Goal: Check status: Check status

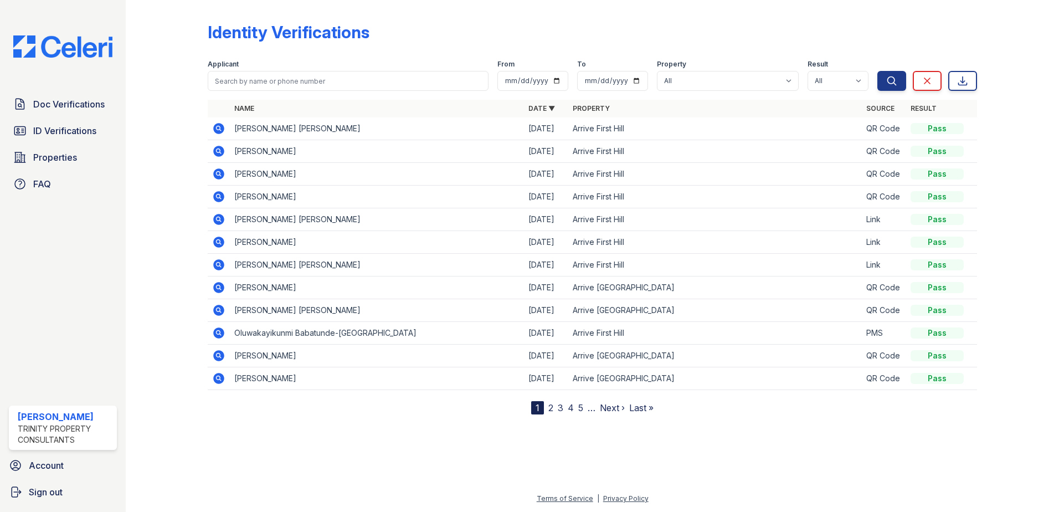
click at [171, 79] on div at bounding box center [175, 209] width 64 height 410
click at [65, 138] on link "ID Verifications" at bounding box center [63, 131] width 108 height 22
click at [289, 86] on input "search" at bounding box center [348, 81] width 281 height 20
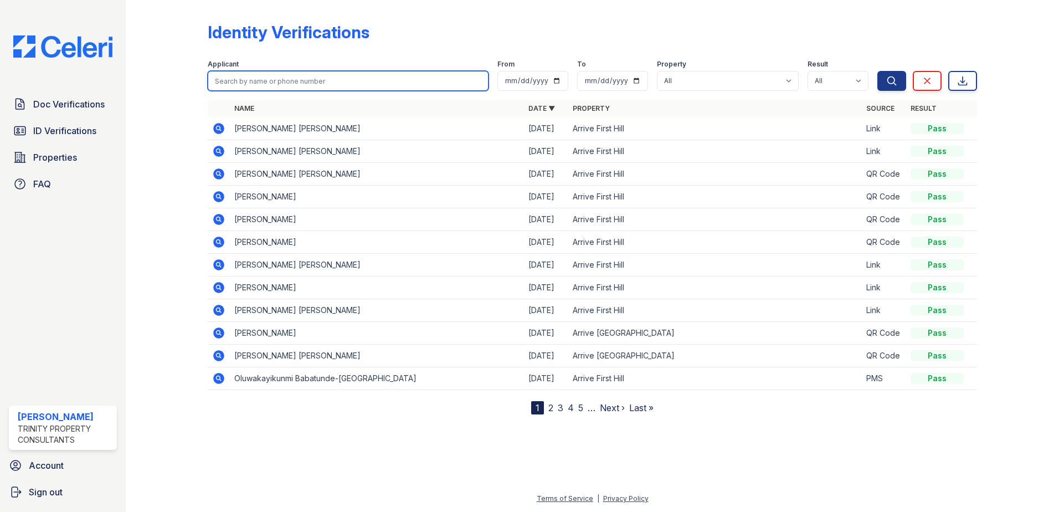
click at [281, 87] on input "search" at bounding box center [348, 81] width 281 height 20
type input "lulu"
click at [877, 71] on button "Search" at bounding box center [891, 81] width 29 height 20
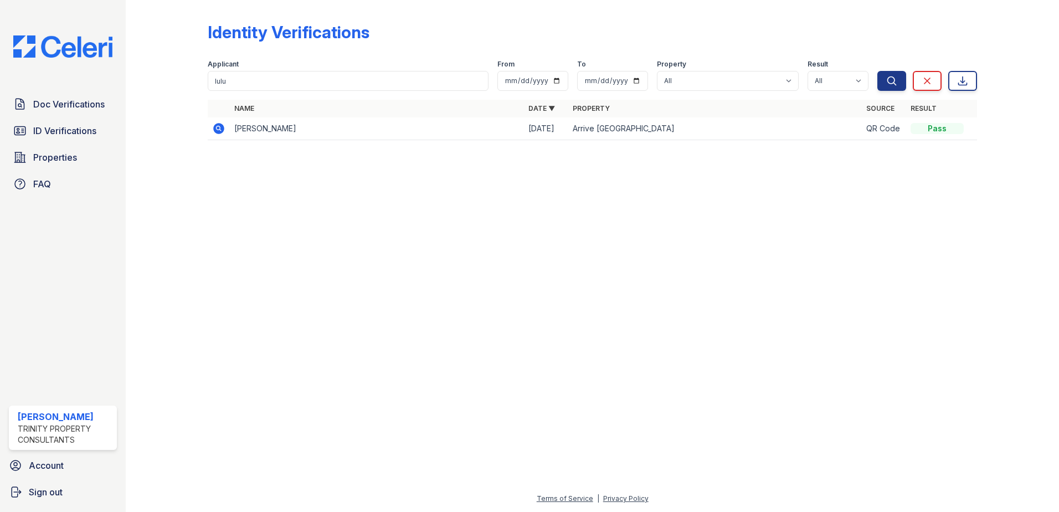
click at [217, 125] on icon at bounding box center [218, 128] width 11 height 11
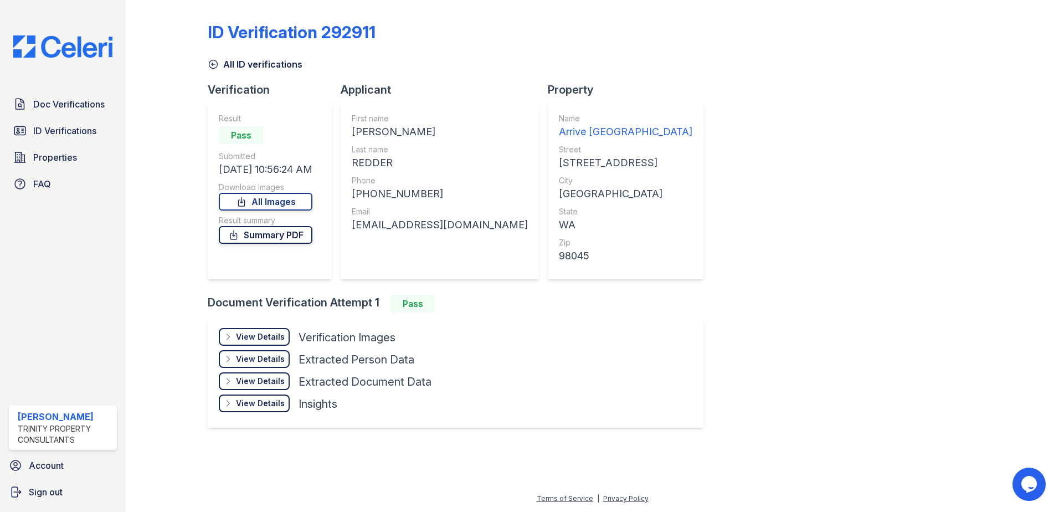
click at [286, 236] on link "Summary PDF" at bounding box center [266, 235] width 94 height 18
click at [50, 130] on span "ID Verifications" at bounding box center [64, 130] width 63 height 13
